Goal: Task Accomplishment & Management: Use online tool/utility

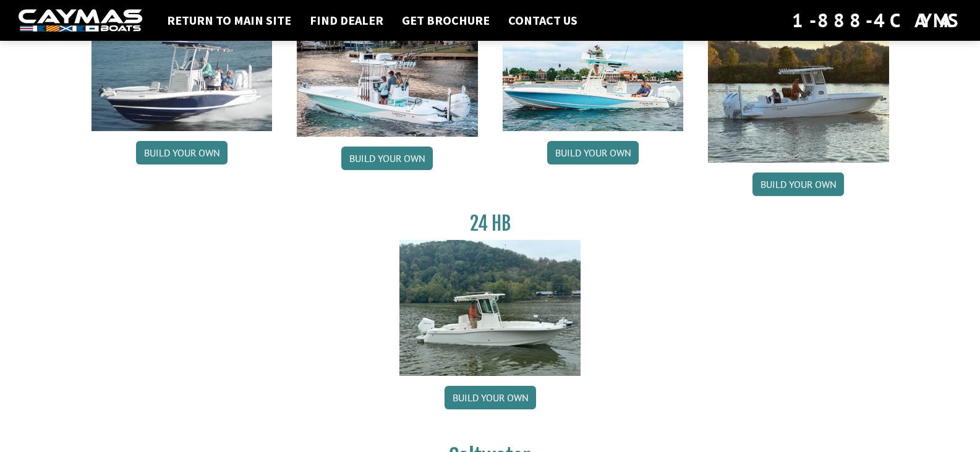
scroll to position [185, 0]
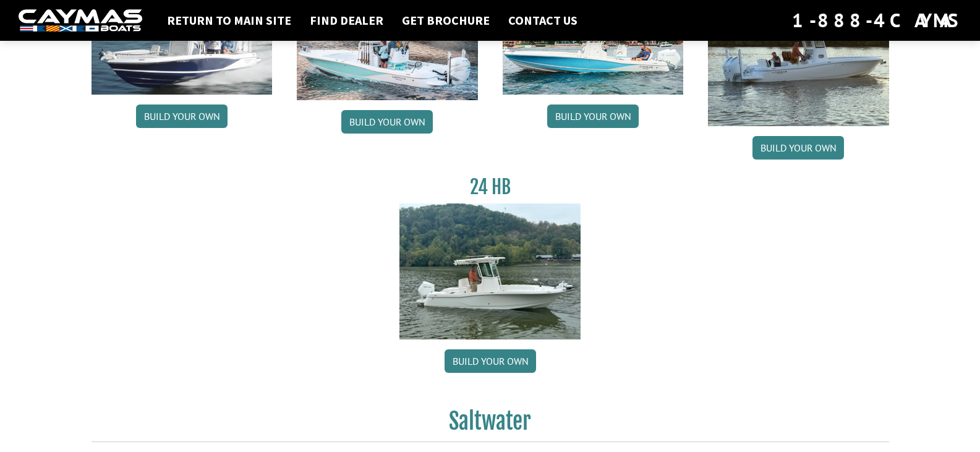
click at [491, 374] on div "24 HB Build your own" at bounding box center [490, 277] width 206 height 203
click at [504, 360] on link "Build your own" at bounding box center [489, 360] width 91 height 23
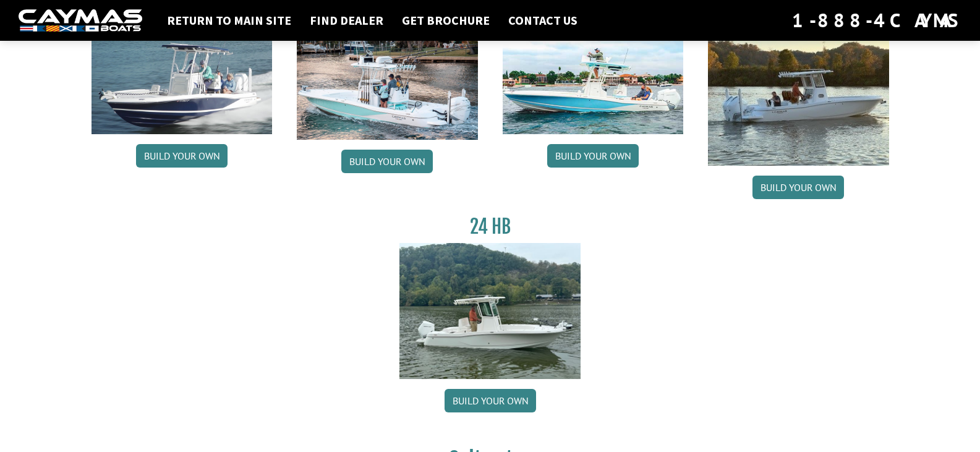
scroll to position [124, 0]
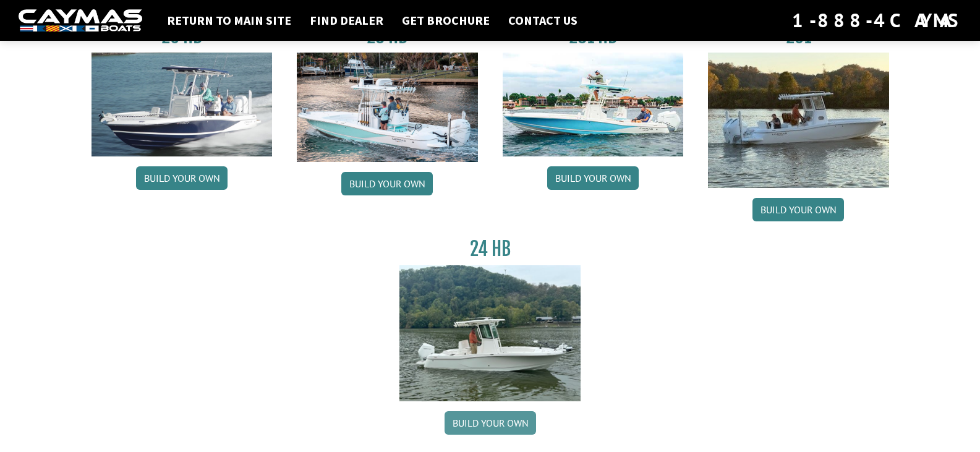
click at [488, 420] on link "Build your own" at bounding box center [489, 422] width 91 height 23
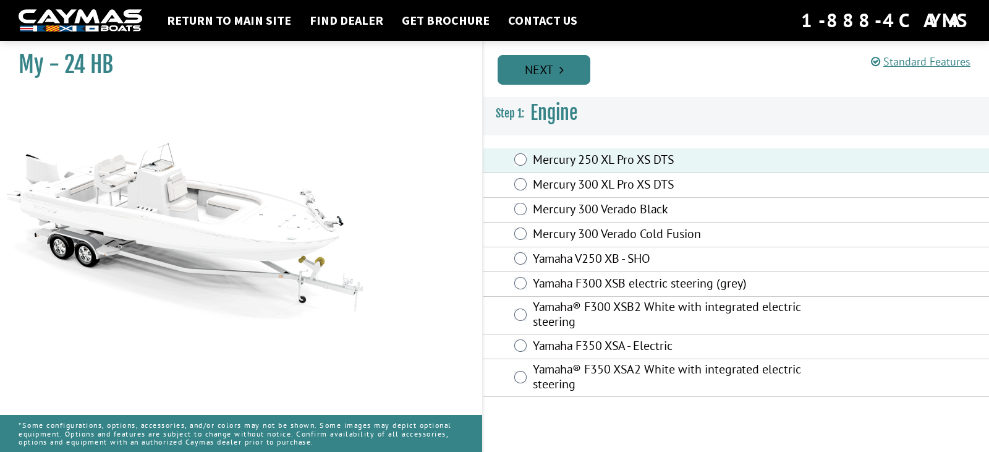
click at [543, 70] on link "Next" at bounding box center [544, 70] width 93 height 30
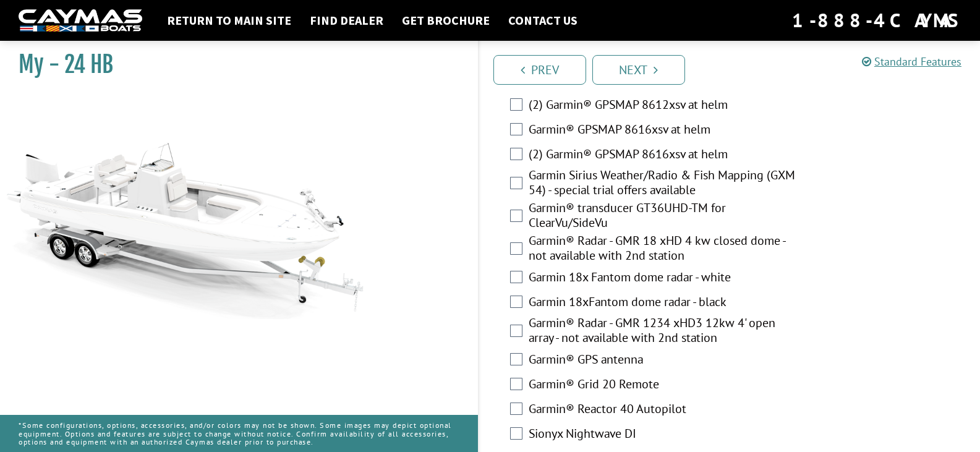
scroll to position [3072, 0]
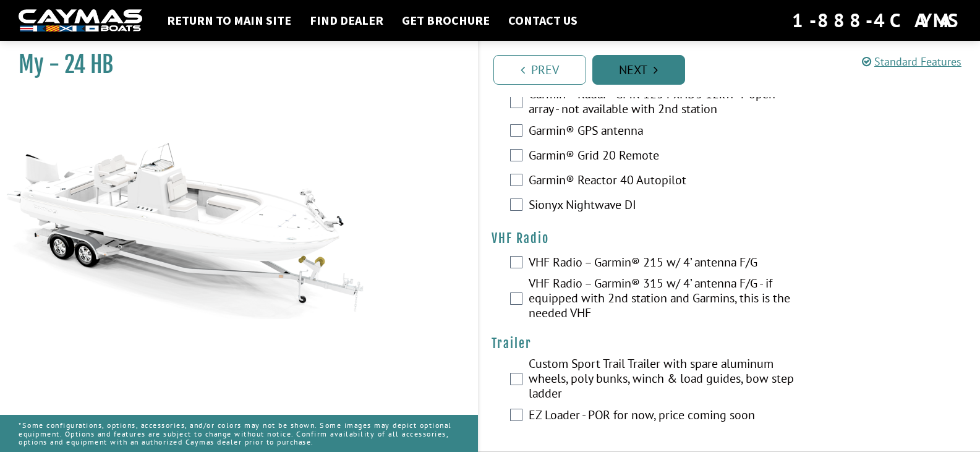
click at [646, 75] on link "Next" at bounding box center [638, 70] width 93 height 30
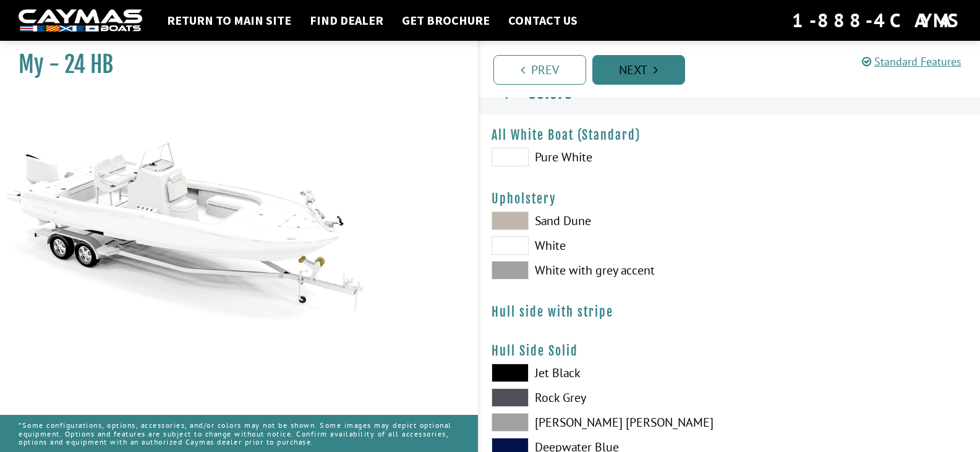
scroll to position [0, 0]
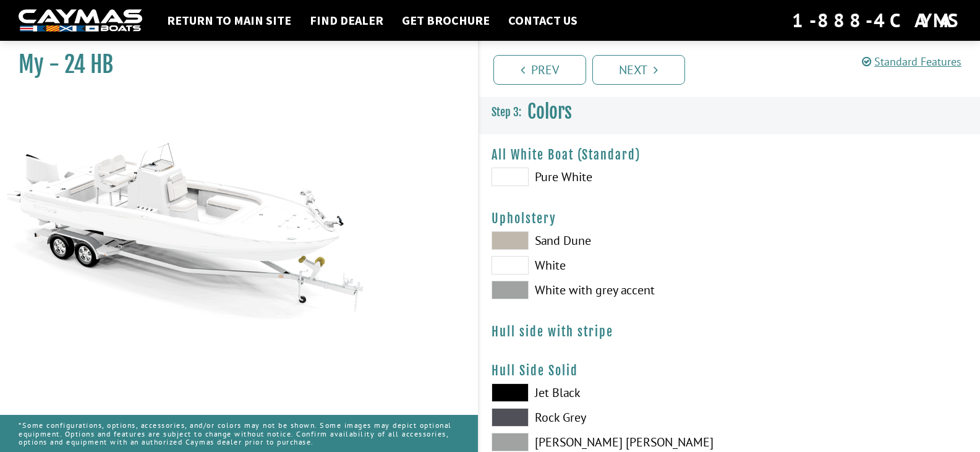
click at [509, 179] on span at bounding box center [509, 177] width 37 height 19
click at [506, 295] on span at bounding box center [509, 290] width 37 height 19
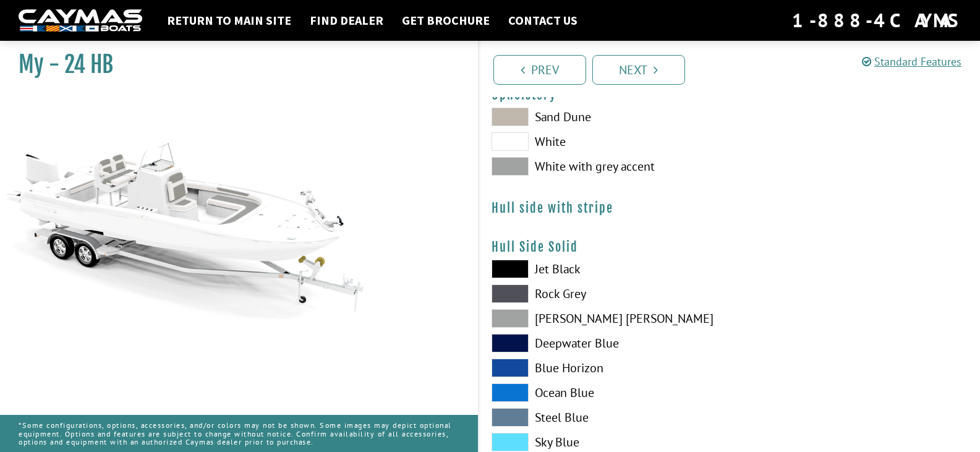
scroll to position [185, 0]
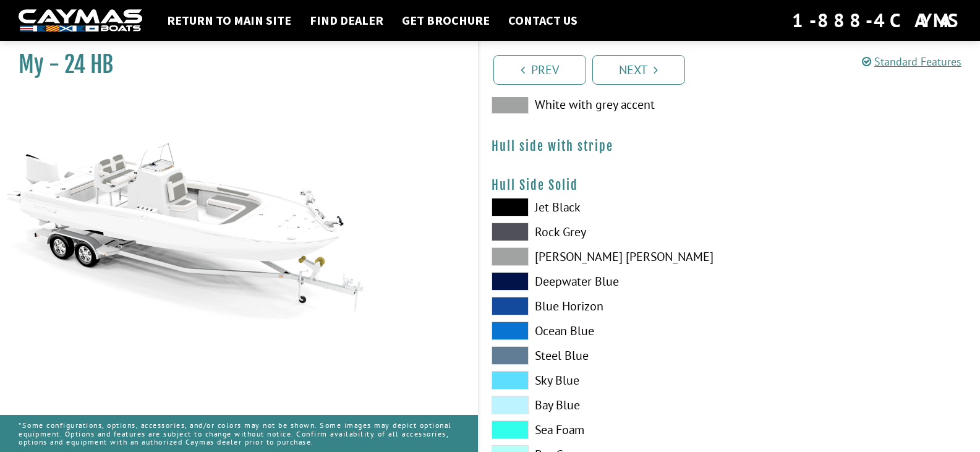
click at [517, 259] on span at bounding box center [509, 256] width 37 height 19
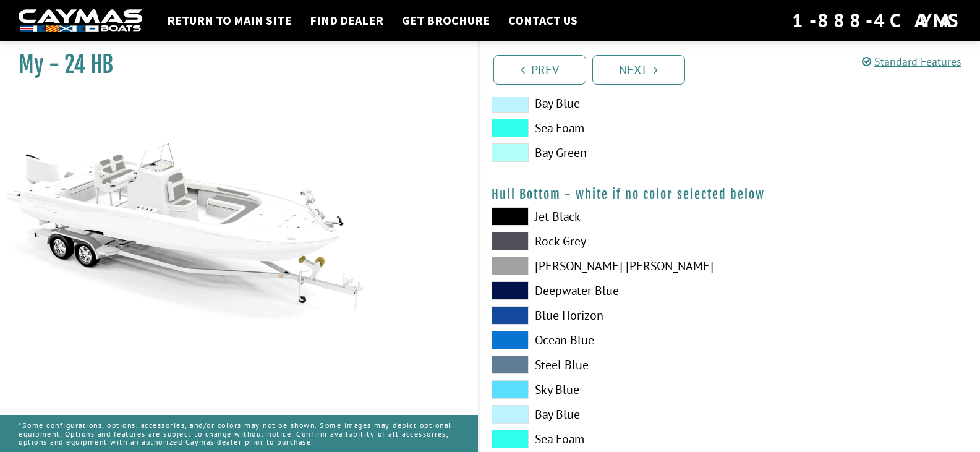
scroll to position [495, 0]
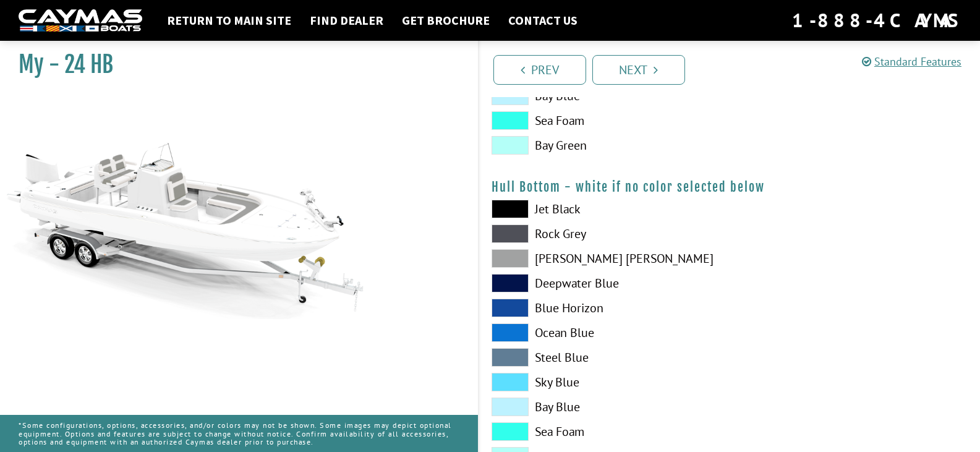
click at [521, 206] on span at bounding box center [509, 209] width 37 height 19
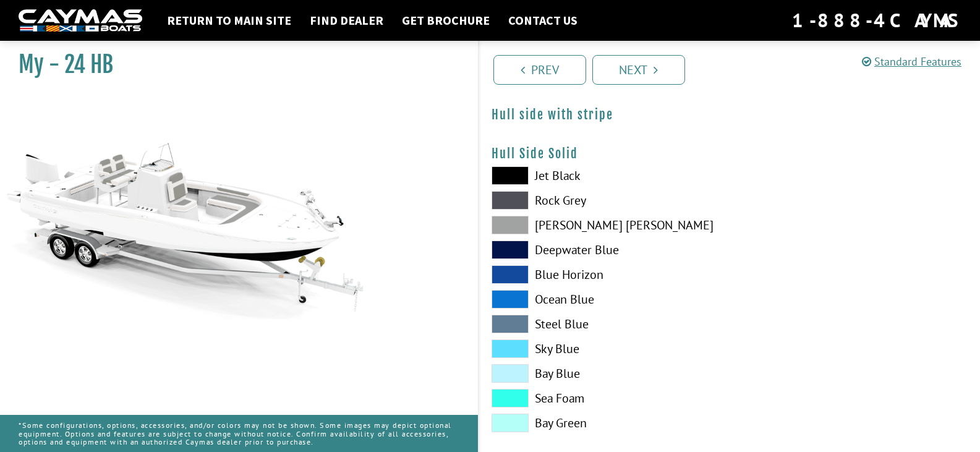
scroll to position [185, 0]
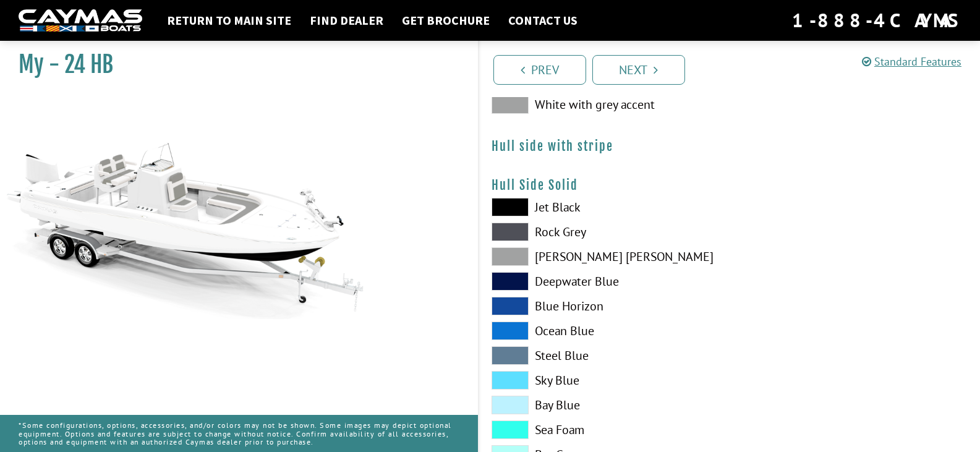
click at [511, 231] on span at bounding box center [509, 232] width 37 height 19
click at [515, 257] on span at bounding box center [509, 256] width 37 height 19
click at [629, 64] on link "Next" at bounding box center [638, 70] width 93 height 30
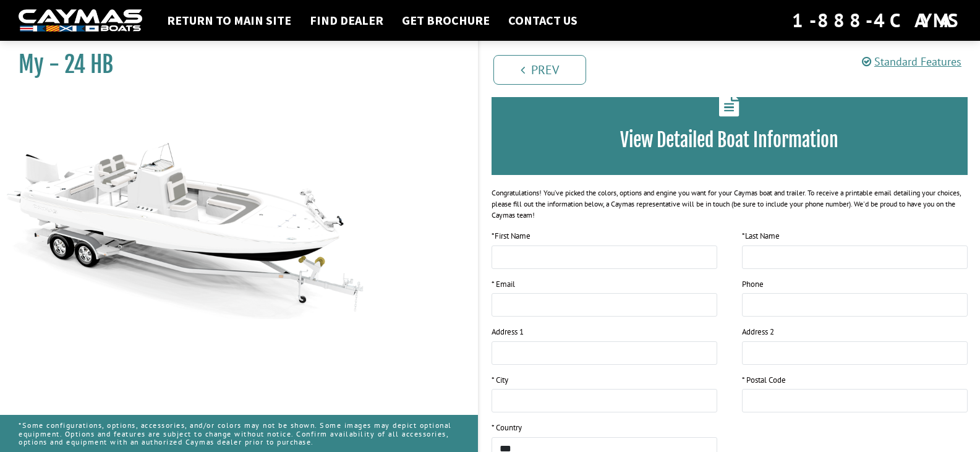
scroll to position [0, 0]
